Goal: Transaction & Acquisition: Subscribe to service/newsletter

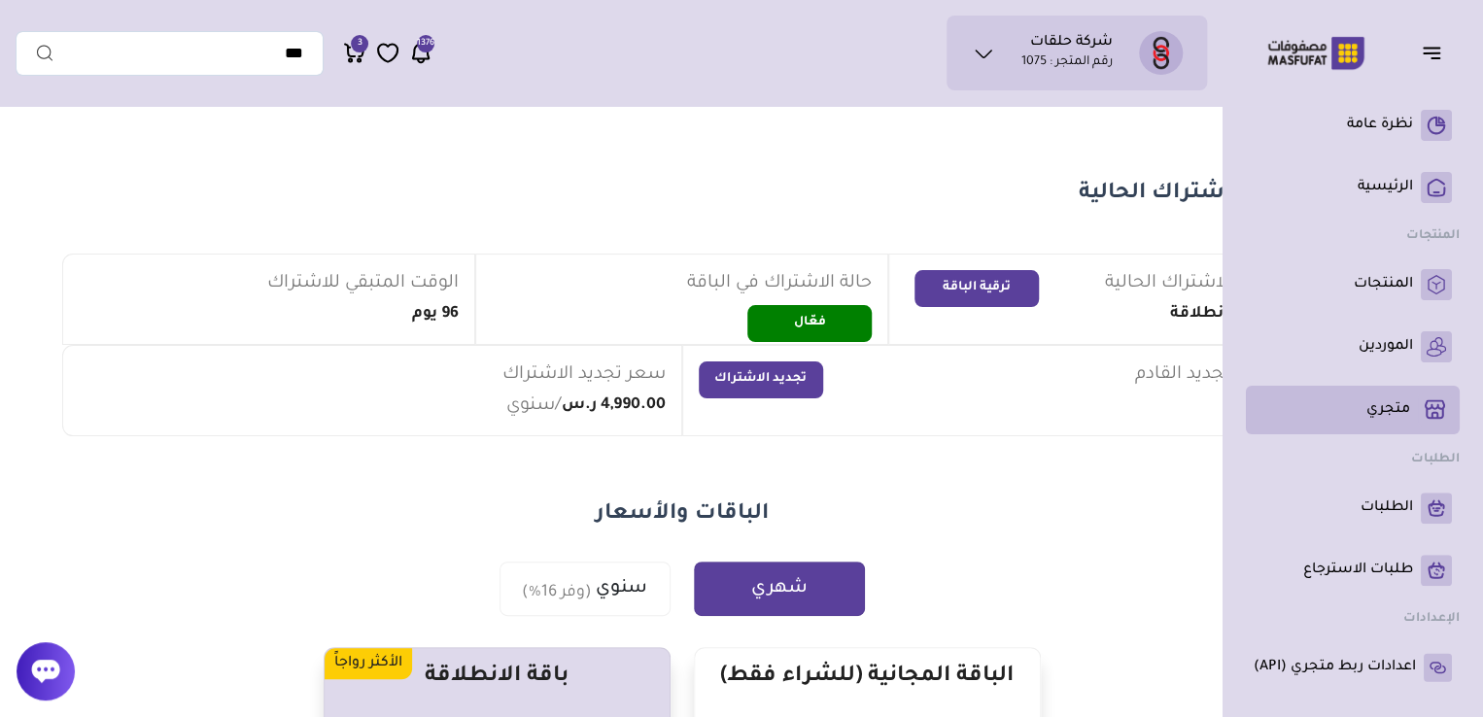
click at [1369, 403] on p "متجري ( 0 )" at bounding box center [1388, 409] width 44 height 19
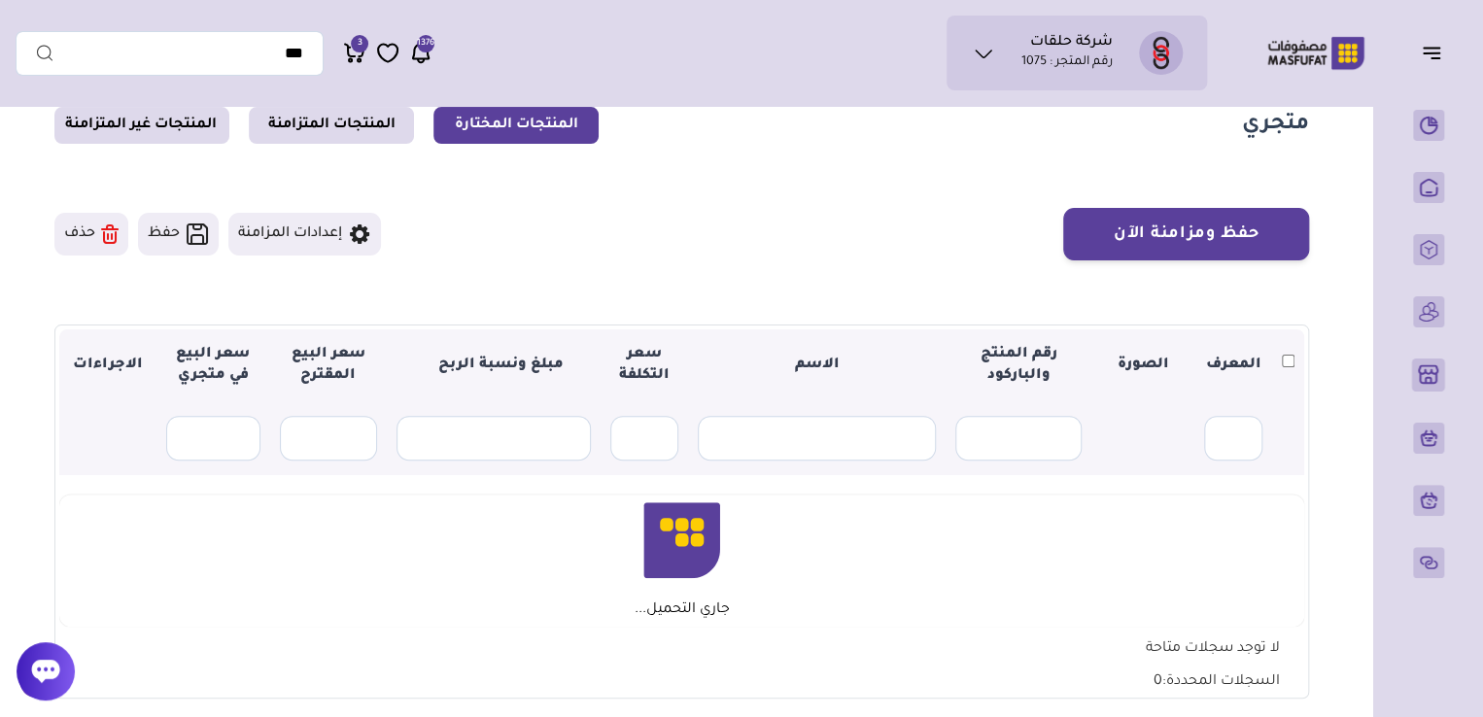
scroll to position [74, 0]
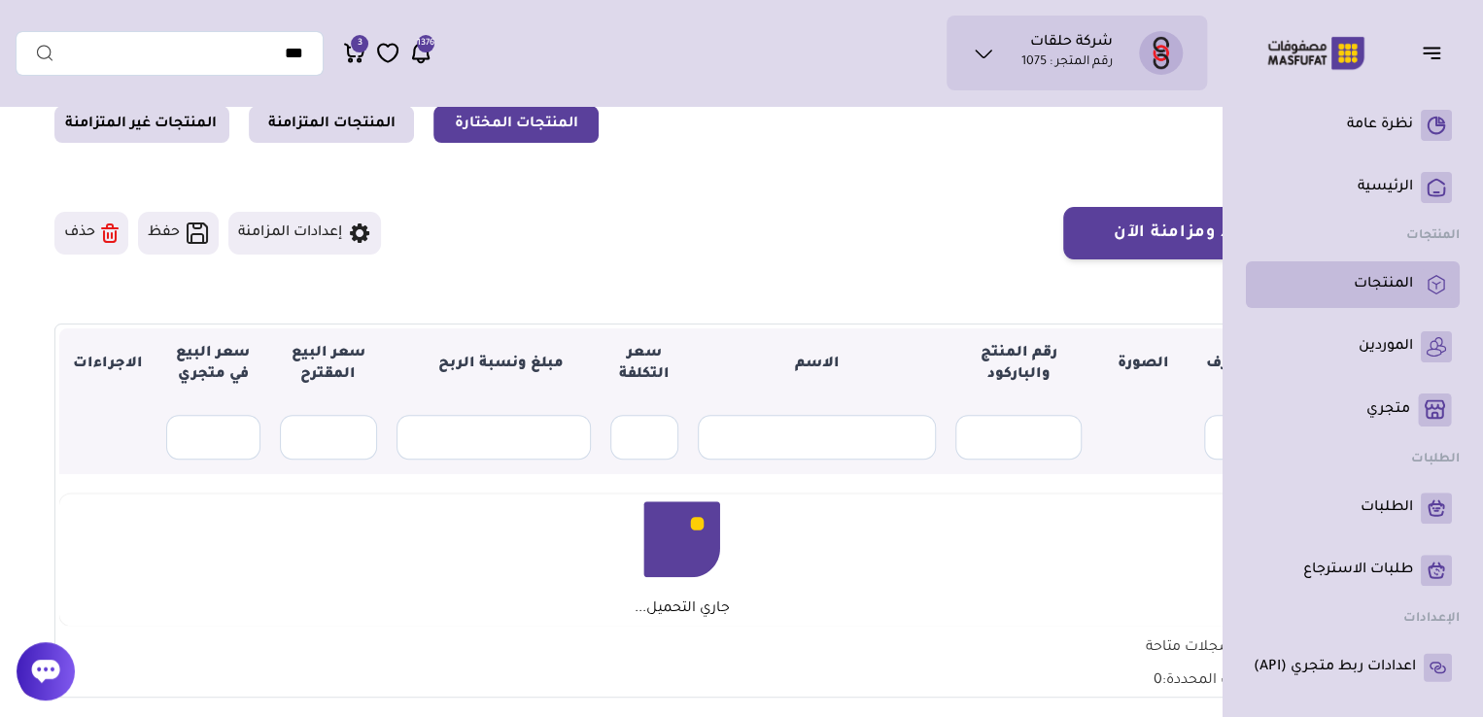
click at [1390, 301] on li "المنتجات" at bounding box center [1353, 284] width 214 height 47
click at [1384, 289] on p "المنتجات" at bounding box center [1383, 284] width 59 height 19
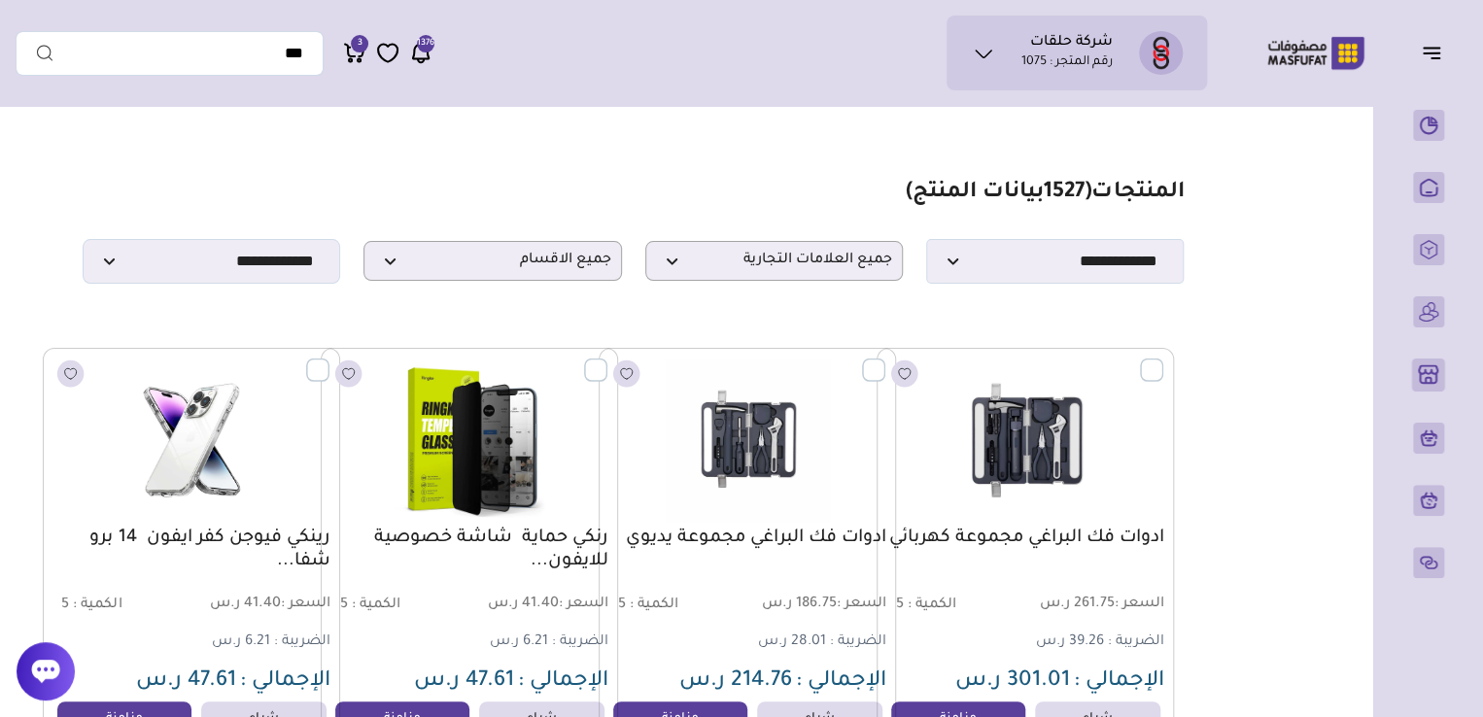
click at [910, 381] on rect "button" at bounding box center [904, 374] width 27 height 27
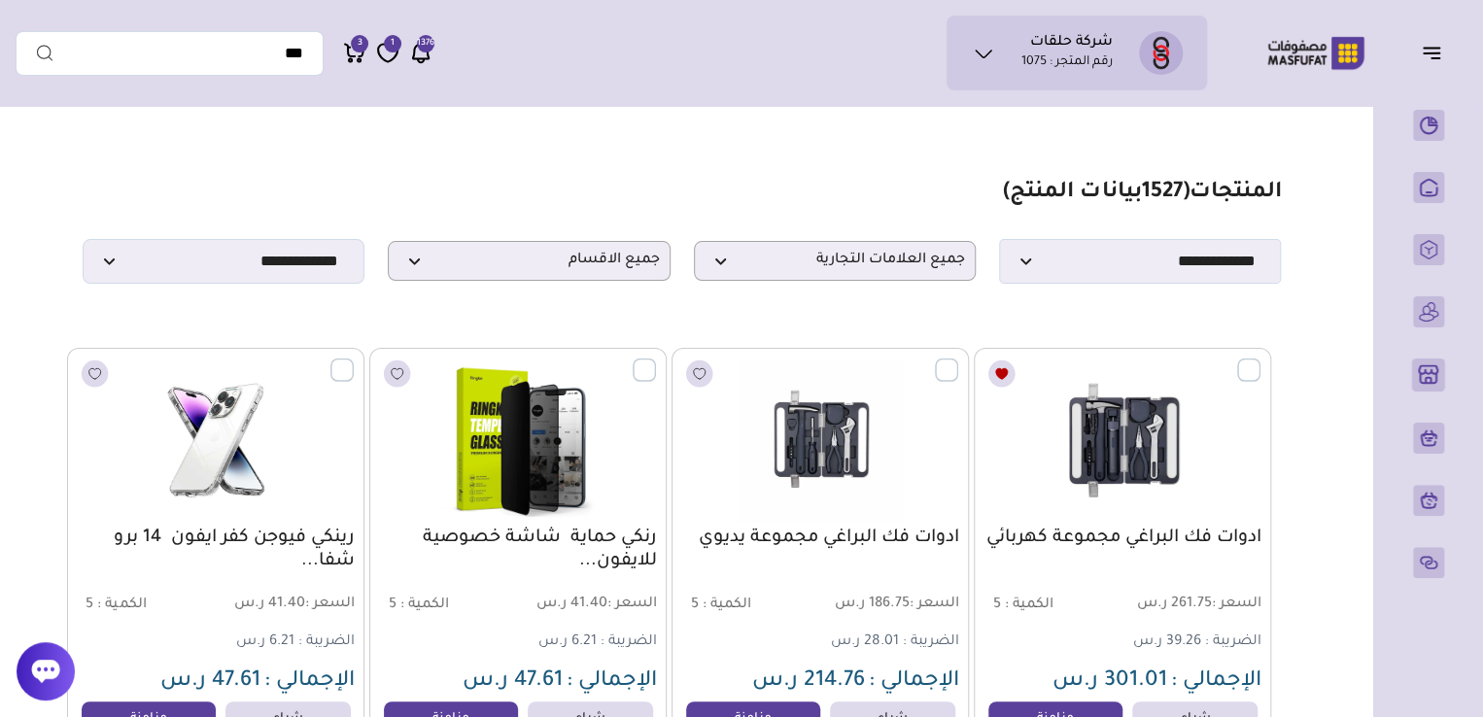
click at [996, 379] on icon "button" at bounding box center [1002, 373] width 12 height 11
click at [1005, 387] on rect "button" at bounding box center [1001, 374] width 27 height 27
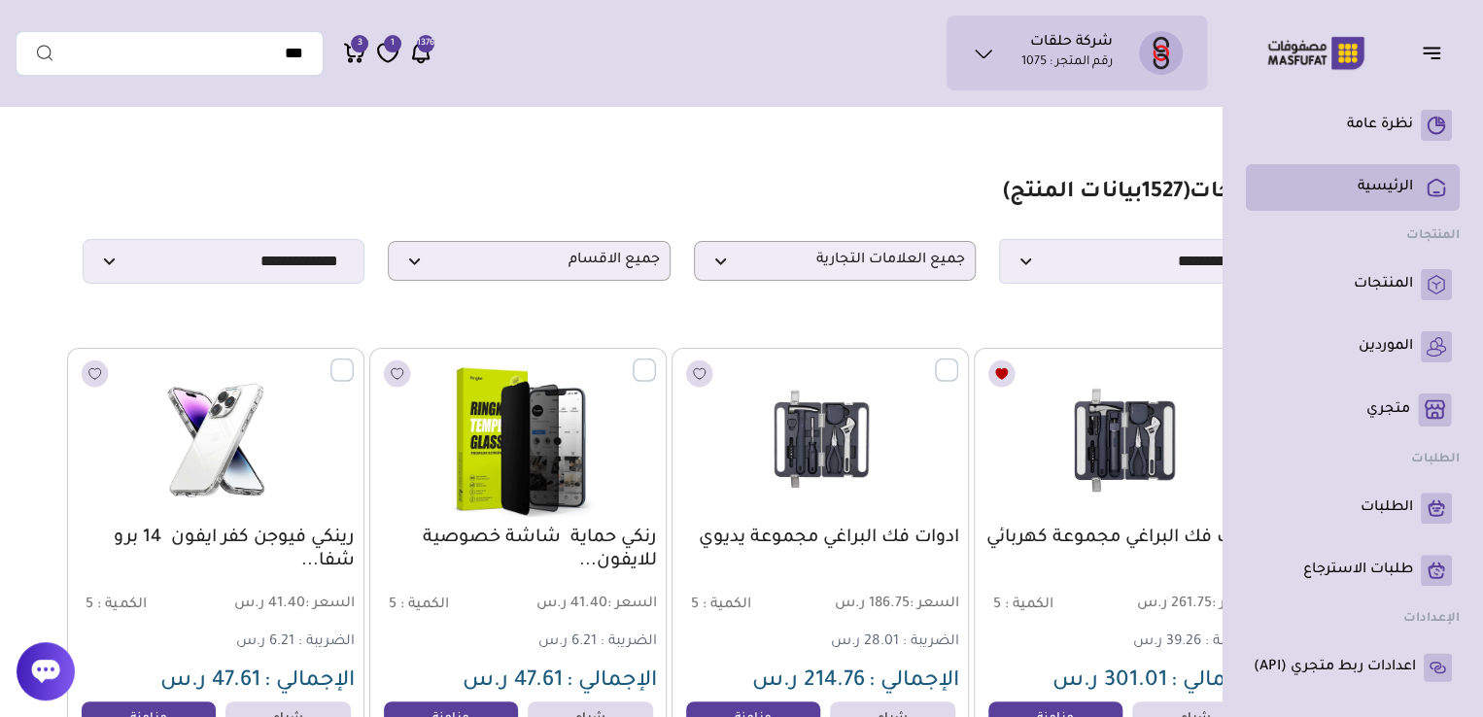
click at [1380, 185] on p "الرئيسية" at bounding box center [1385, 187] width 55 height 19
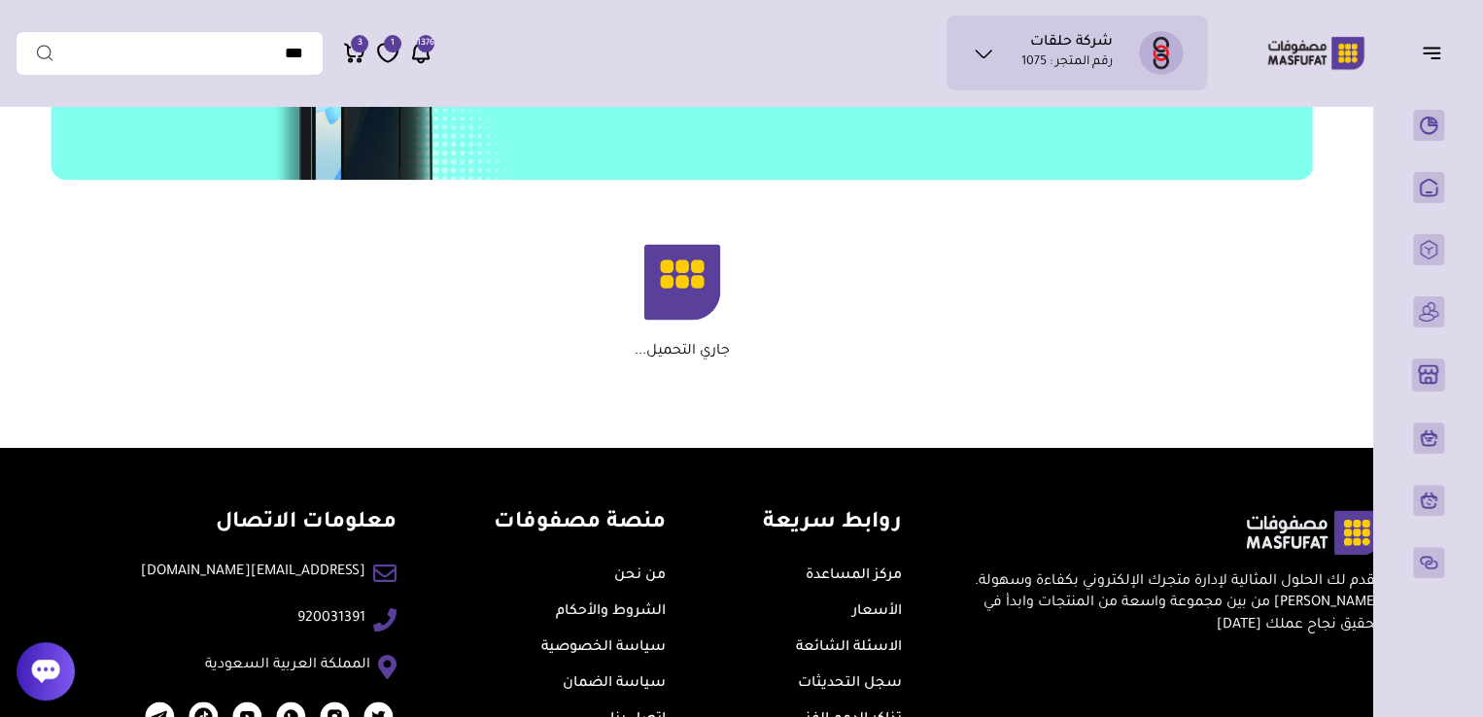
scroll to position [1273, 0]
